Goal: Transaction & Acquisition: Purchase product/service

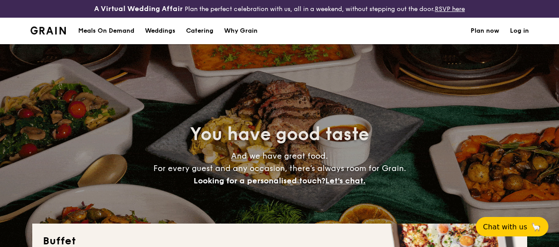
select select
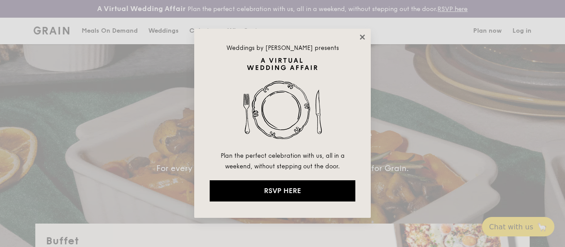
click at [361, 35] on icon at bounding box center [362, 36] width 5 height 5
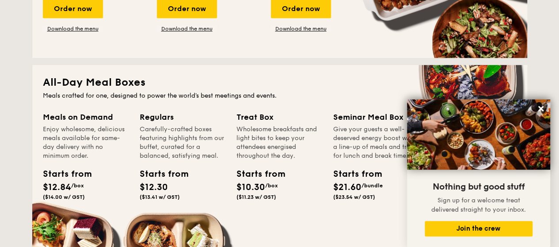
scroll to position [221, 0]
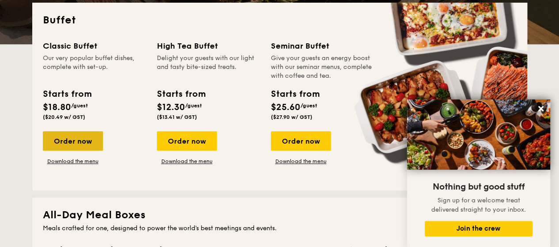
click at [76, 142] on div "Order now" at bounding box center [73, 140] width 60 height 19
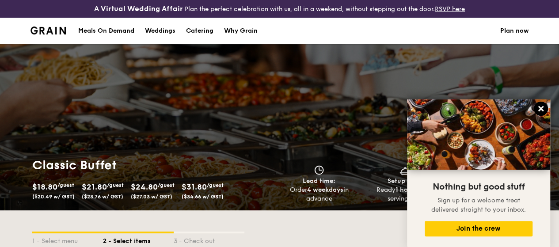
click at [539, 112] on icon at bounding box center [541, 109] width 8 height 8
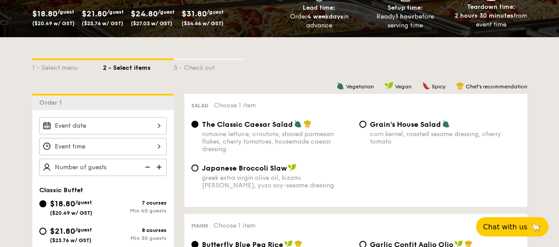
scroll to position [177, 0]
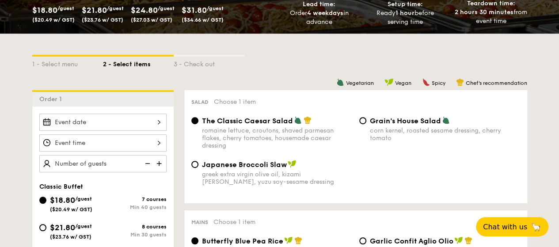
click at [149, 131] on div at bounding box center [102, 121] width 127 height 17
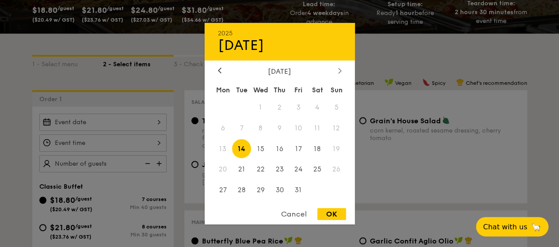
click at [338, 68] on icon at bounding box center [340, 71] width 4 height 6
click at [444, 49] on div at bounding box center [279, 123] width 559 height 247
